Goal: Check status: Check status

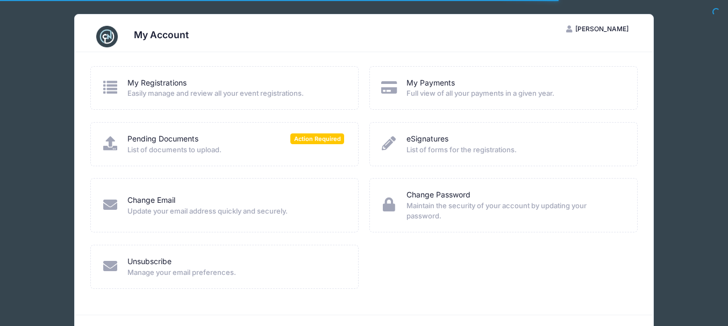
scroll to position [32, 0]
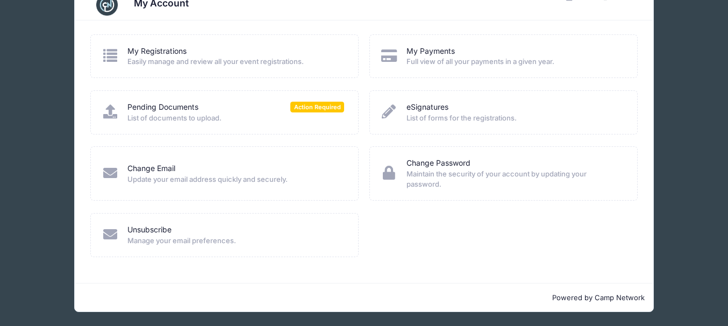
click at [153, 61] on span "Easily manage and review all your event registrations." at bounding box center [235, 61] width 217 height 11
click at [307, 110] on span "Action Required" at bounding box center [318, 107] width 54 height 10
click at [181, 107] on link "Pending Documents" at bounding box center [162, 107] width 71 height 11
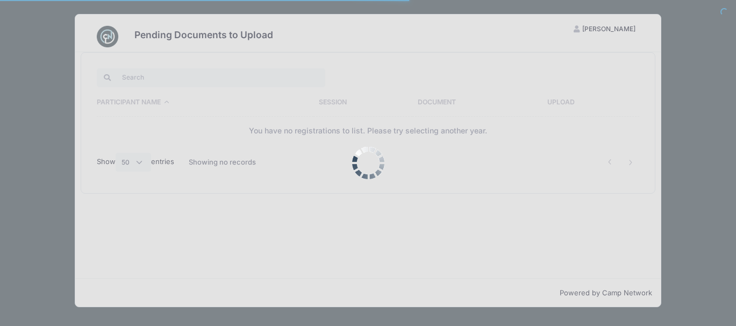
select select "50"
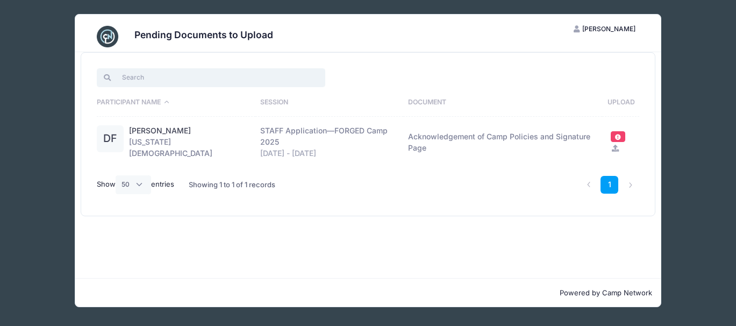
click at [133, 78] on input "search" at bounding box center [211, 77] width 229 height 18
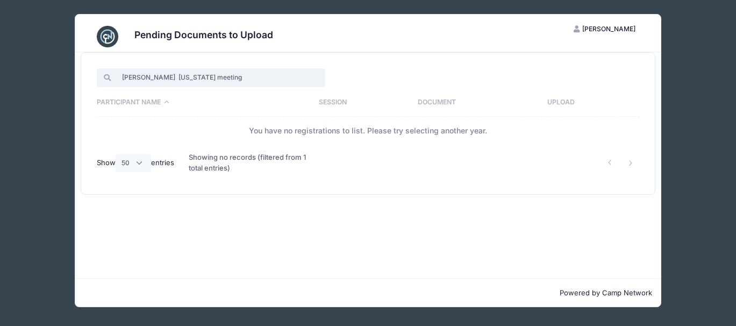
type input "whitley kentucky meeting"
click at [105, 79] on div at bounding box center [101, 77] width 9 height 7
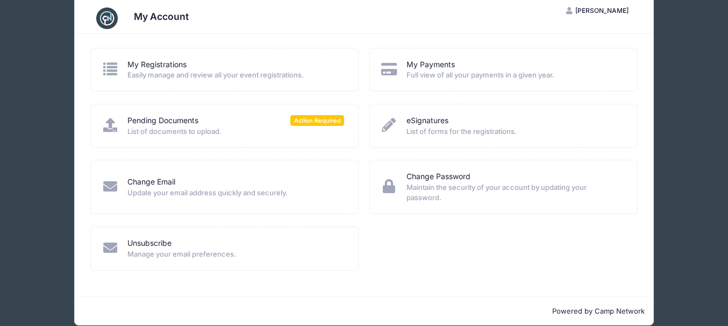
scroll to position [32, 0]
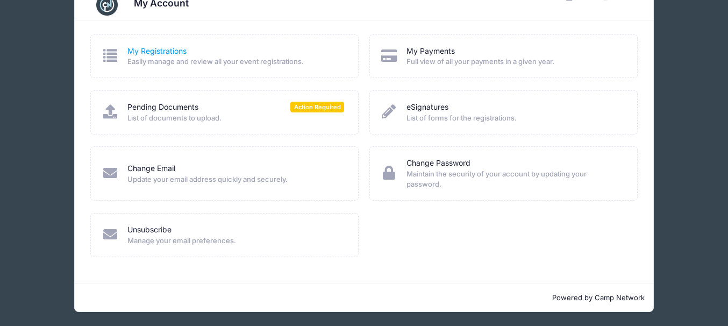
click at [173, 51] on link "My Registrations" at bounding box center [156, 51] width 59 height 11
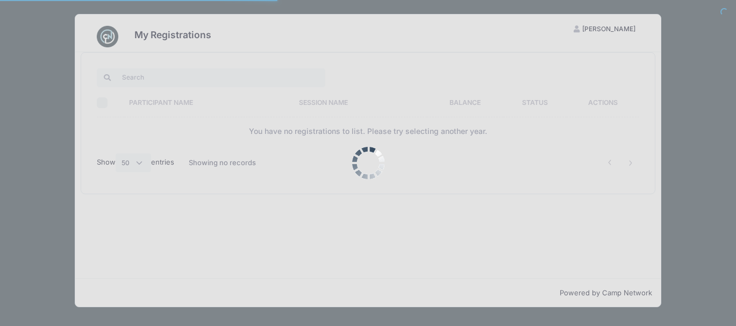
select select "50"
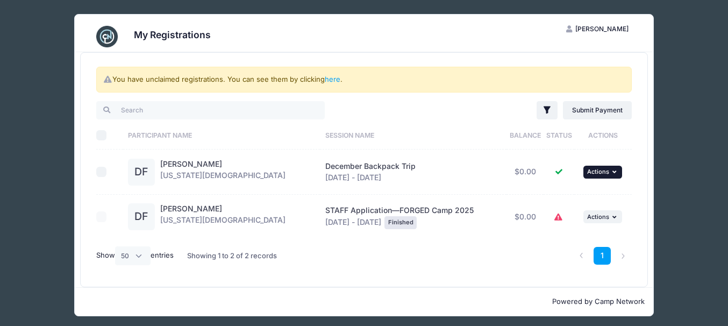
click at [613, 172] on icon "button" at bounding box center [616, 172] width 6 height 6
click at [579, 193] on link "View Registration" at bounding box center [568, 196] width 97 height 20
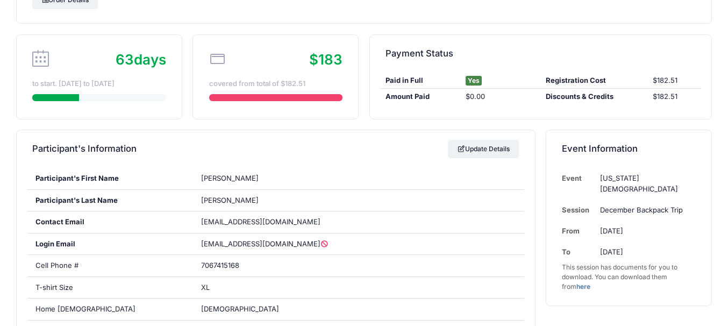
scroll to position [63, 0]
